Goal: Task Accomplishment & Management: Use online tool/utility

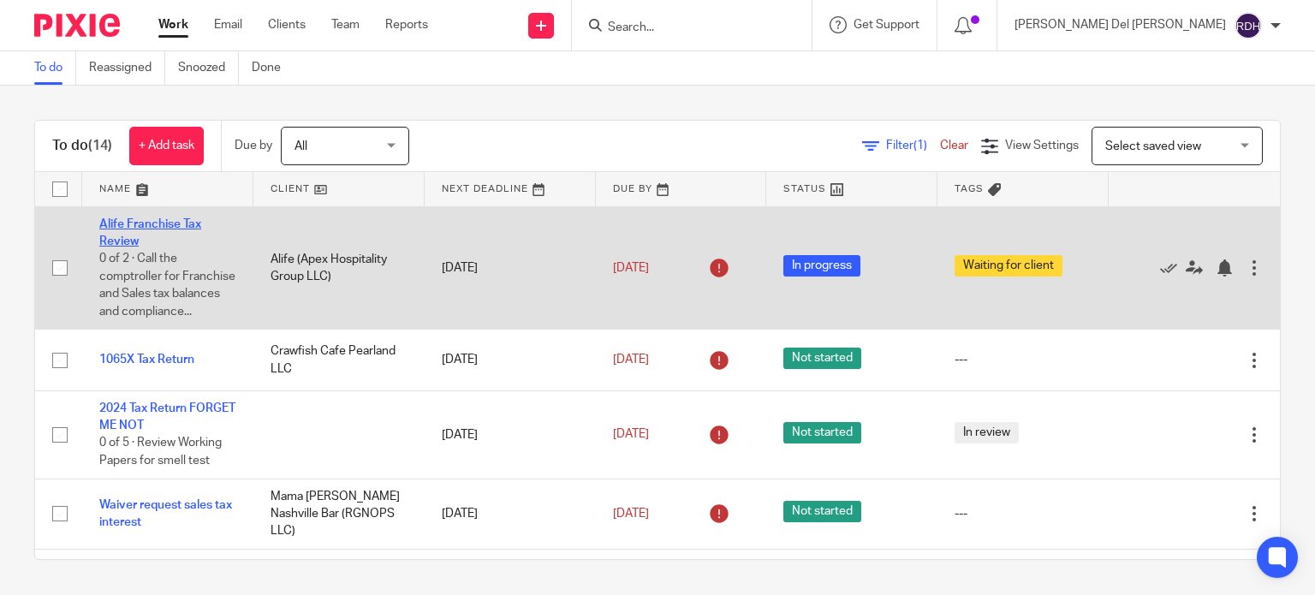
click at [155, 219] on link "Alife Franchise Tax Review" at bounding box center [150, 232] width 102 height 29
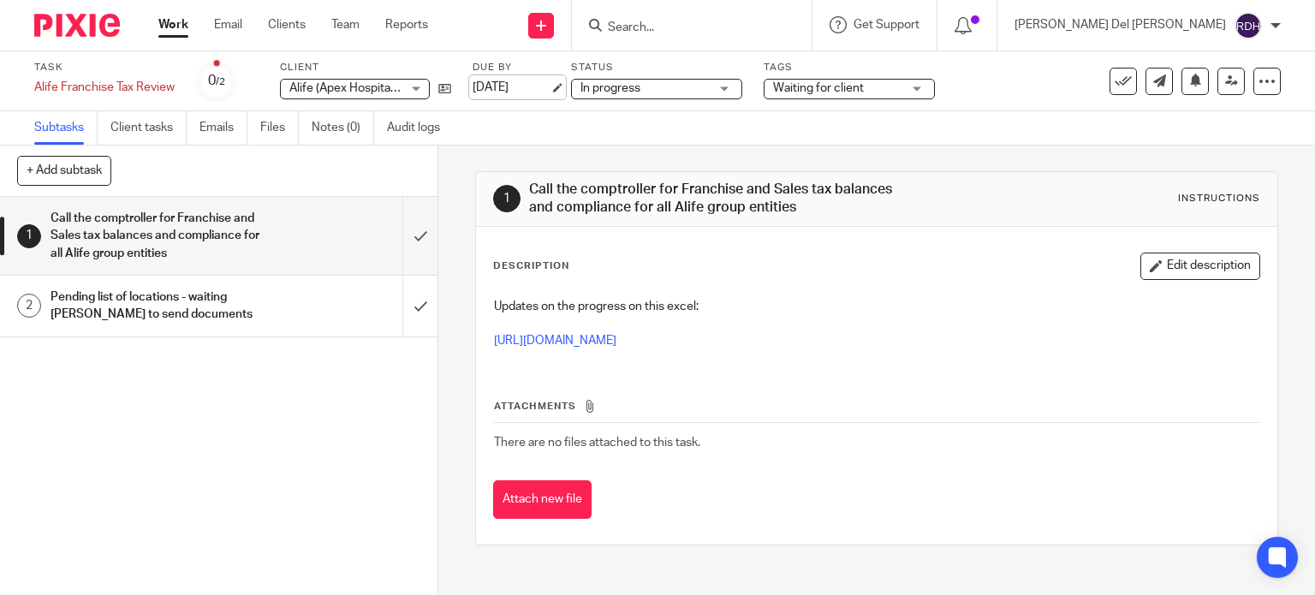
click at [517, 88] on link "[DATE]" at bounding box center [510, 88] width 77 height 18
click at [171, 23] on link "Work" at bounding box center [173, 24] width 30 height 17
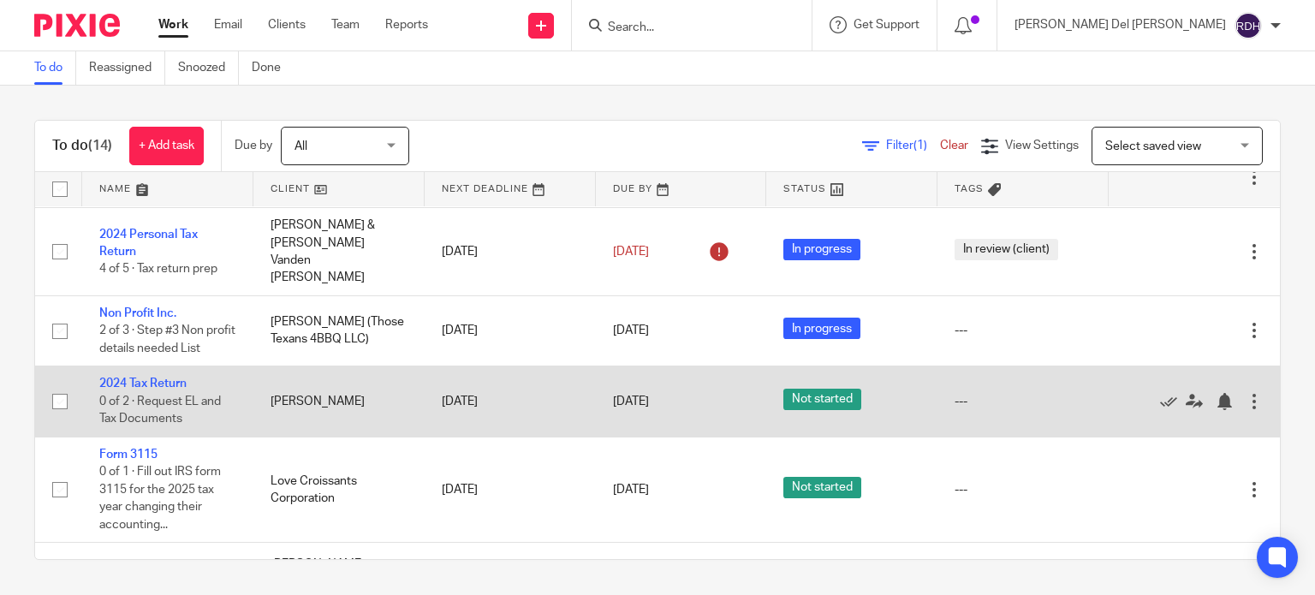
scroll to position [342, 0]
